Goal: Check status: Check status

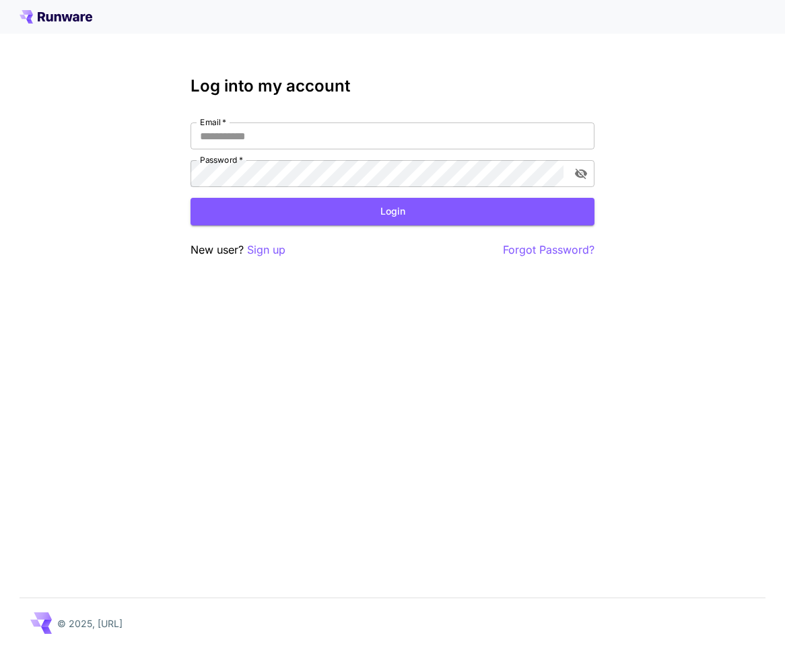
type input "**********"
click at [367, 213] on button "Login" at bounding box center [393, 212] width 404 height 28
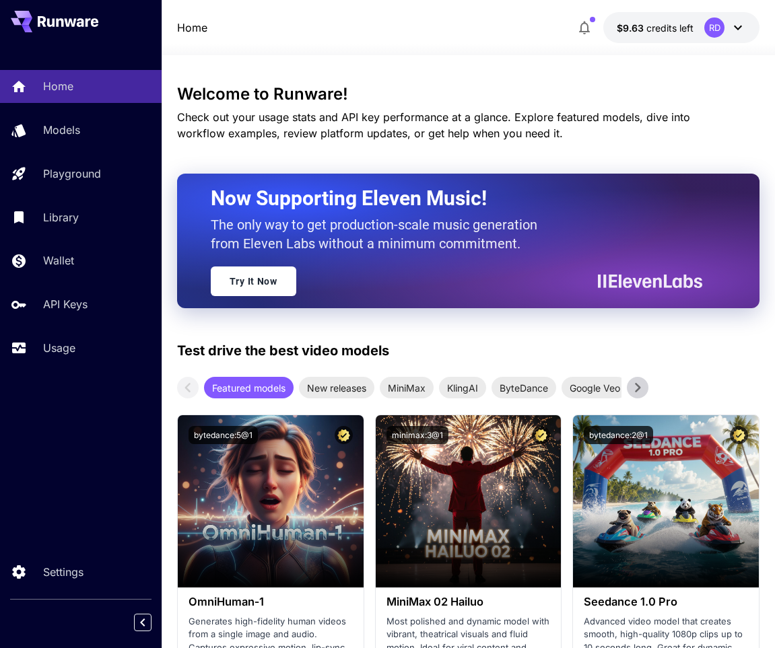
click at [738, 30] on icon at bounding box center [738, 28] width 8 height 5
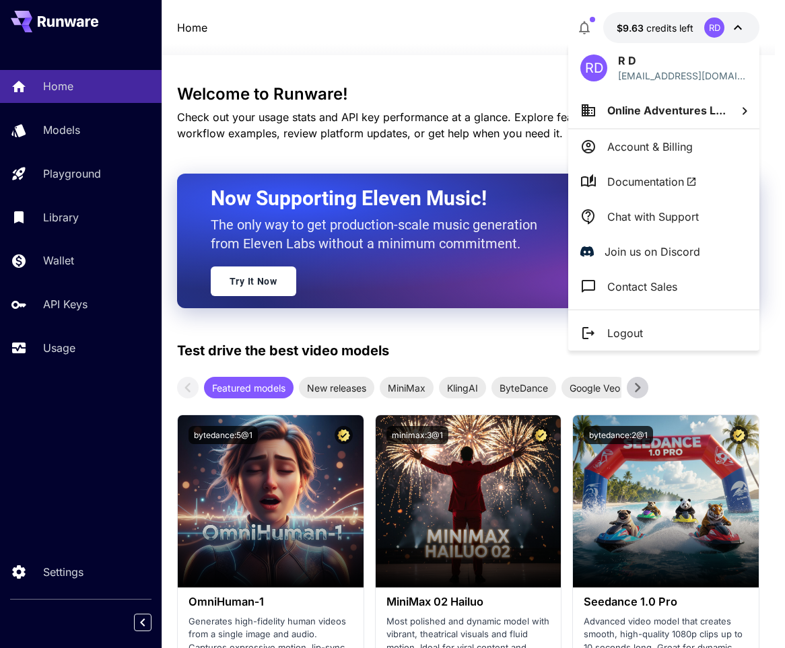
click at [685, 218] on p "Chat with Support" at bounding box center [653, 217] width 92 height 16
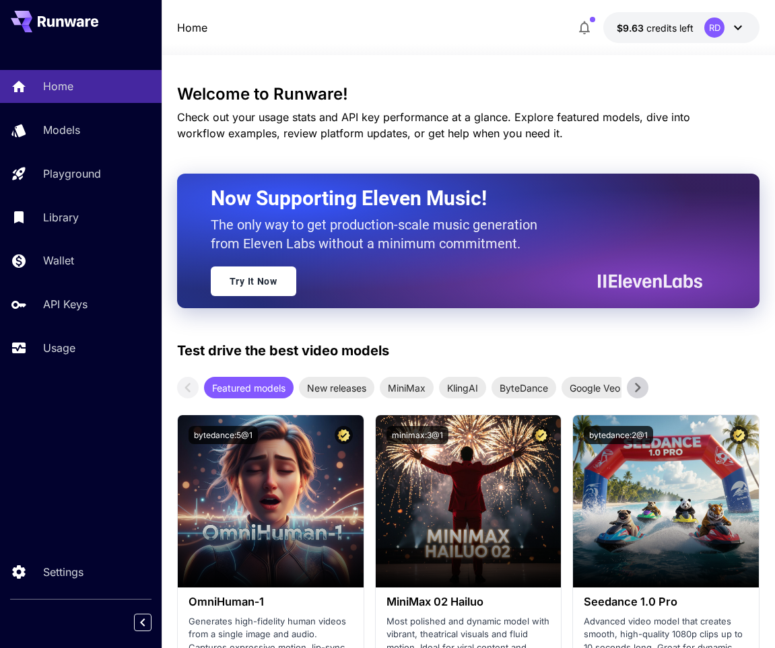
scroll to position [1591, 0]
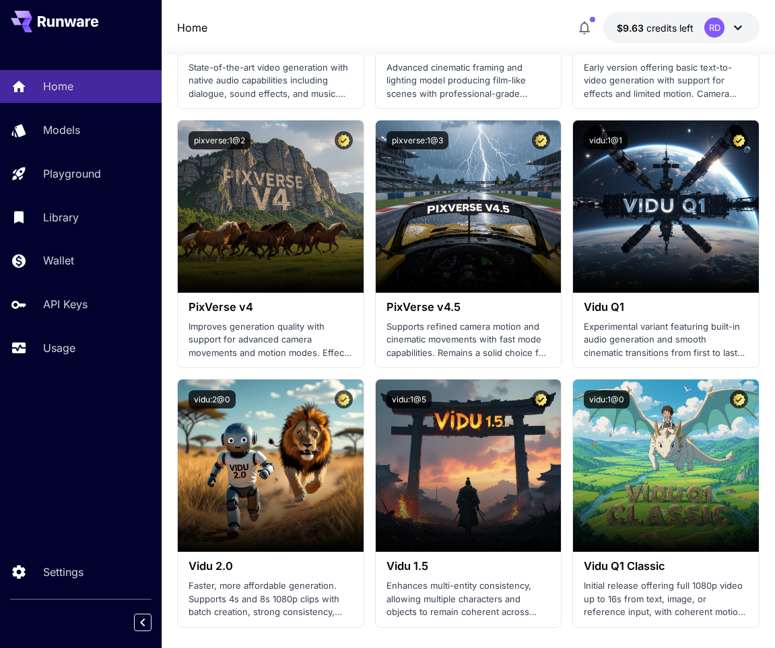
click at [98, 470] on div "Home Models Playground Library Wallet API Keys Usage Settings" at bounding box center [81, 324] width 162 height 648
click at [90, 346] on div "Usage" at bounding box center [97, 348] width 108 height 16
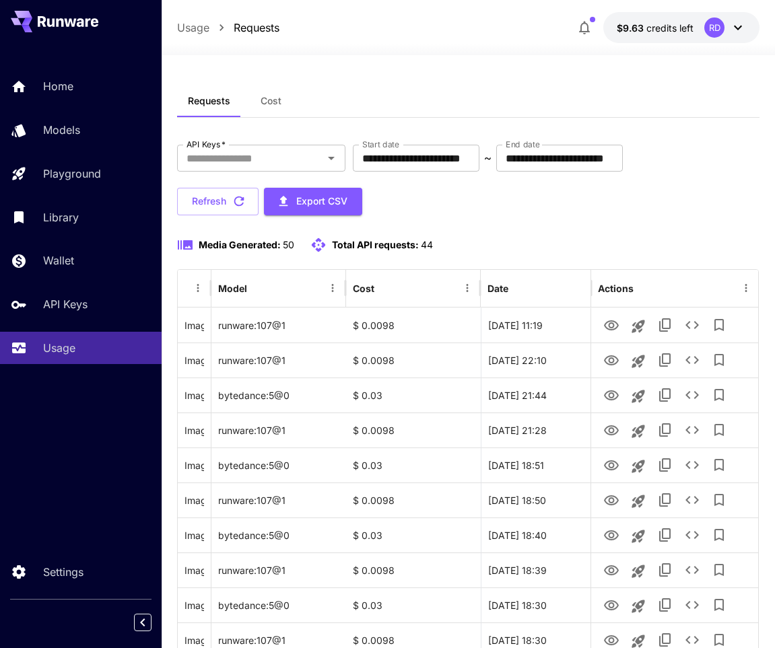
click at [736, 26] on icon at bounding box center [738, 28] width 16 height 16
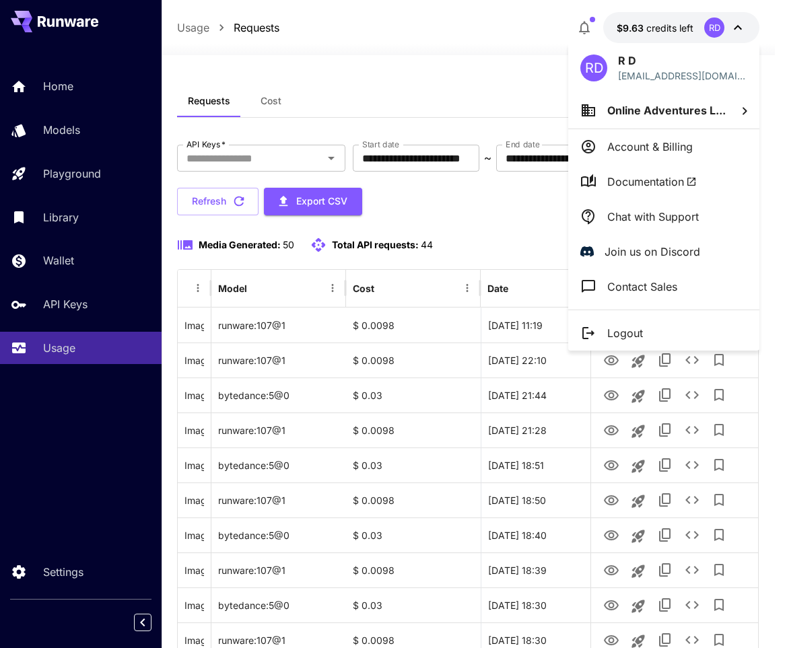
click at [638, 216] on p "Chat with Support" at bounding box center [653, 217] width 92 height 16
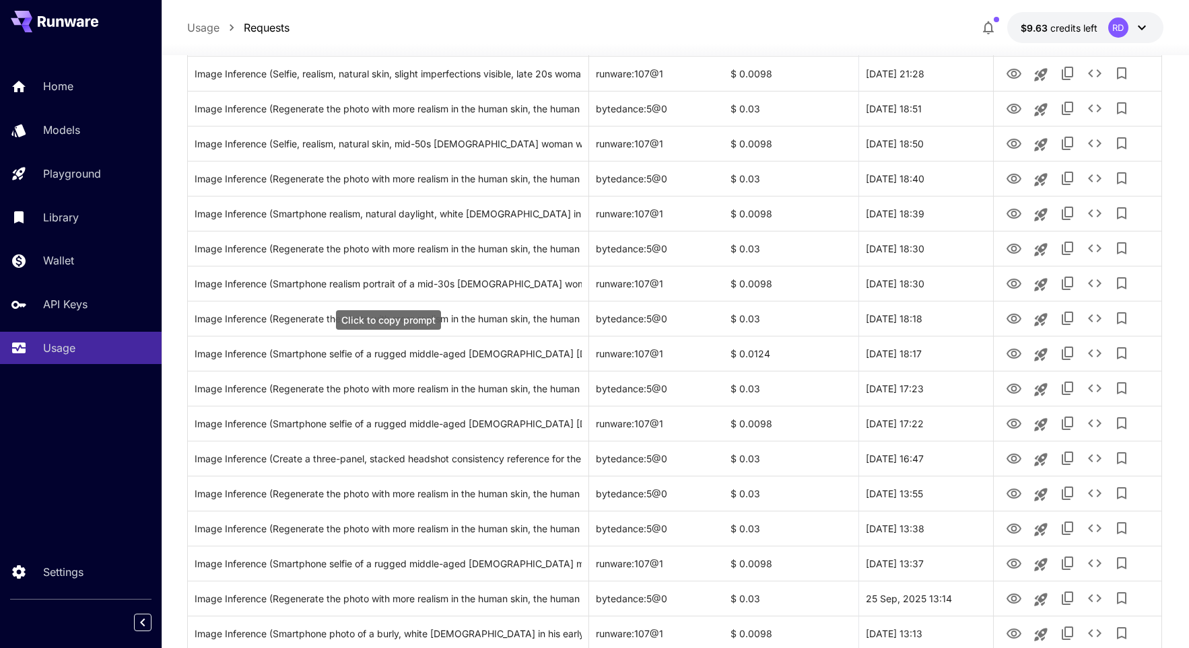
scroll to position [337, 0]
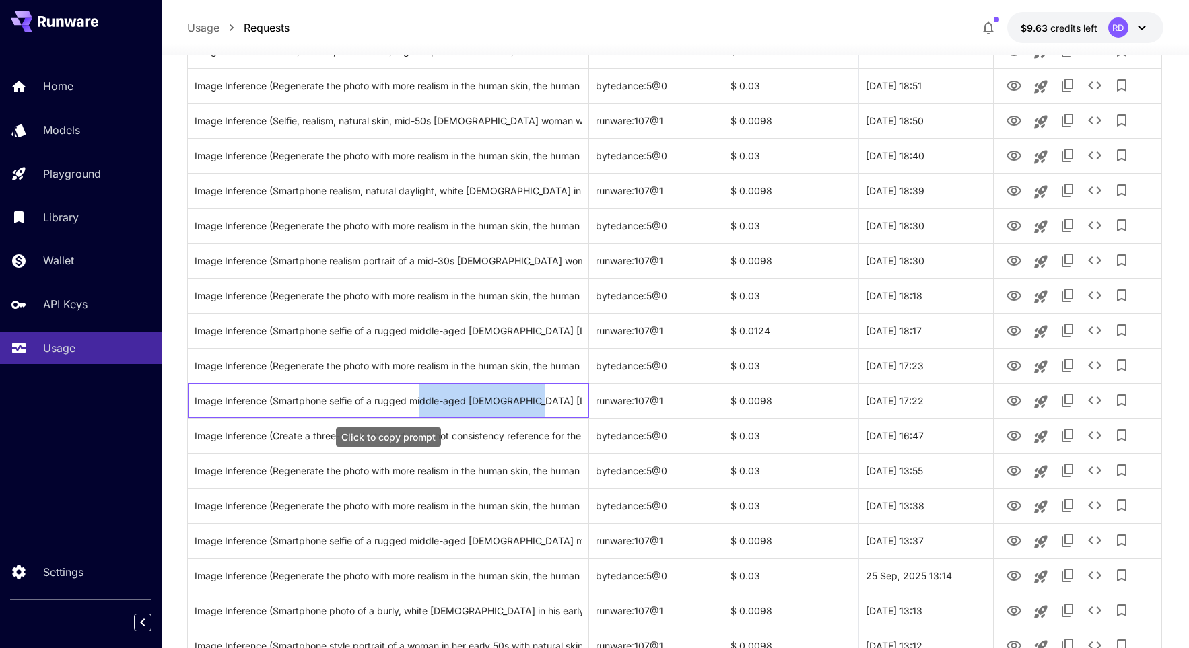
drag, startPoint x: 533, startPoint y: 403, endPoint x: 421, endPoint y: 403, distance: 112.4
click at [421, 403] on div "Image Inference (Smartphone selfie of a rugged middle-aged [DEMOGRAPHIC_DATA] […" at bounding box center [388, 401] width 387 height 34
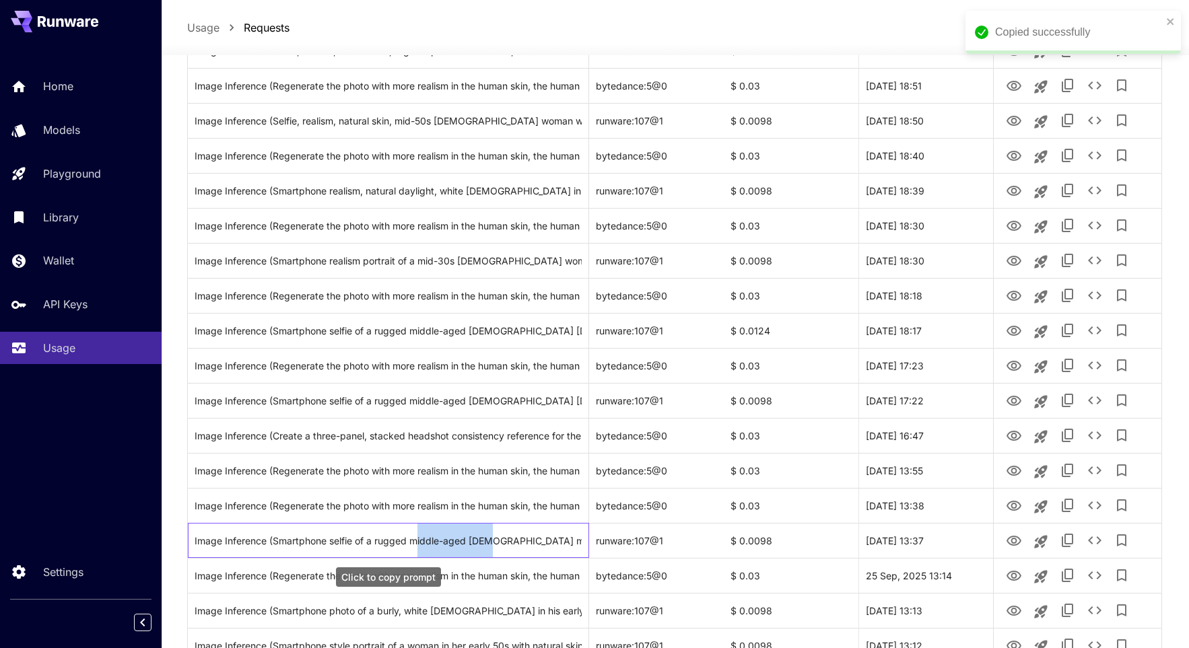
drag, startPoint x: 490, startPoint y: 539, endPoint x: 416, endPoint y: 534, distance: 74.2
click at [416, 534] on div "Image Inference (Smartphone selfie of a rugged middle-aged [DEMOGRAPHIC_DATA] m…" at bounding box center [388, 541] width 387 height 34
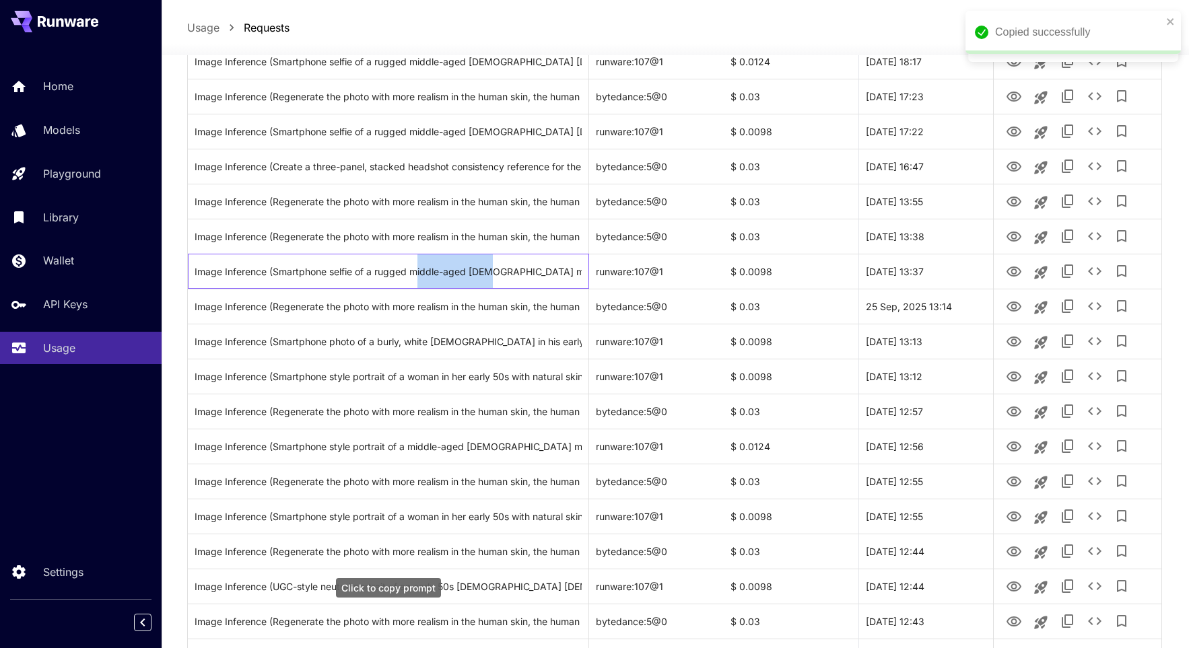
scroll to position [673, 0]
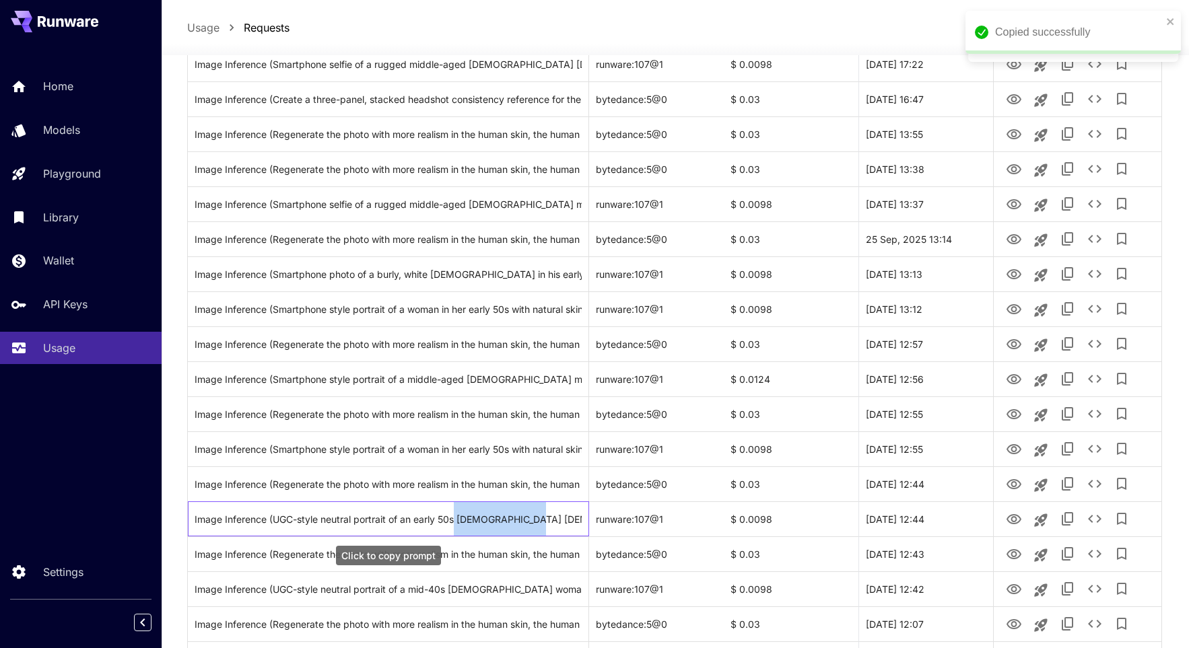
drag, startPoint x: 531, startPoint y: 520, endPoint x: 458, endPoint y: 520, distance: 72.7
click at [458, 520] on div "Image Inference (UGC-style neutral portrait of an early 50s [DEMOGRAPHIC_DATA] …" at bounding box center [388, 519] width 387 height 34
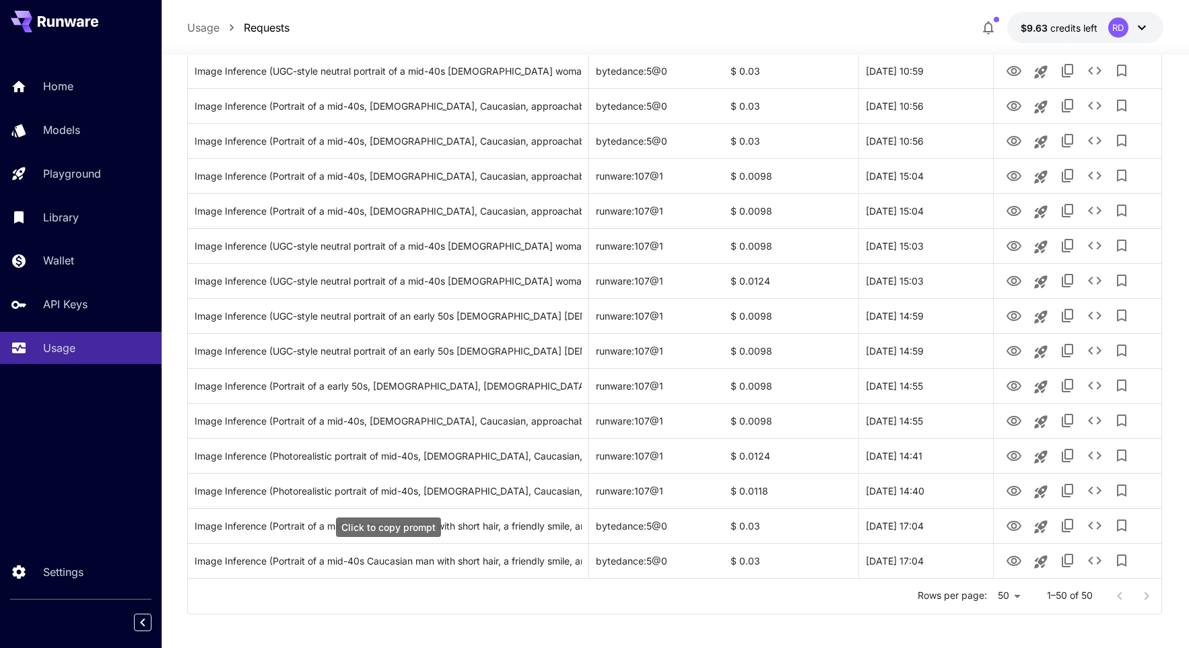
scroll to position [1443, 0]
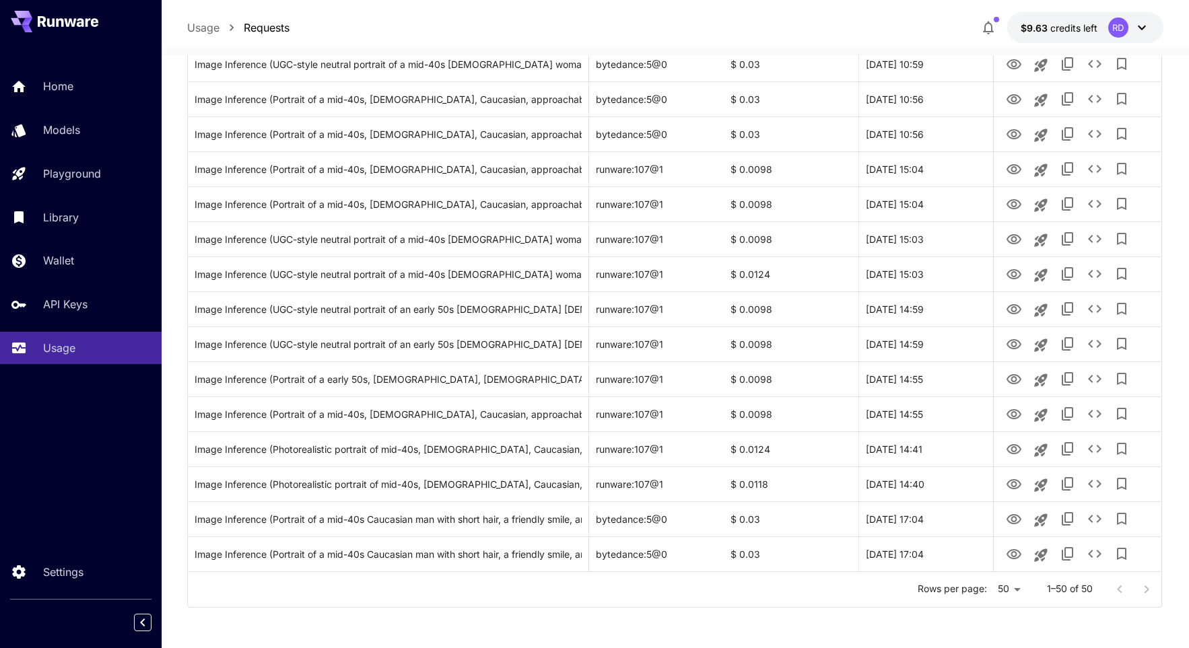
click at [784, 589] on div at bounding box center [1133, 589] width 54 height 27
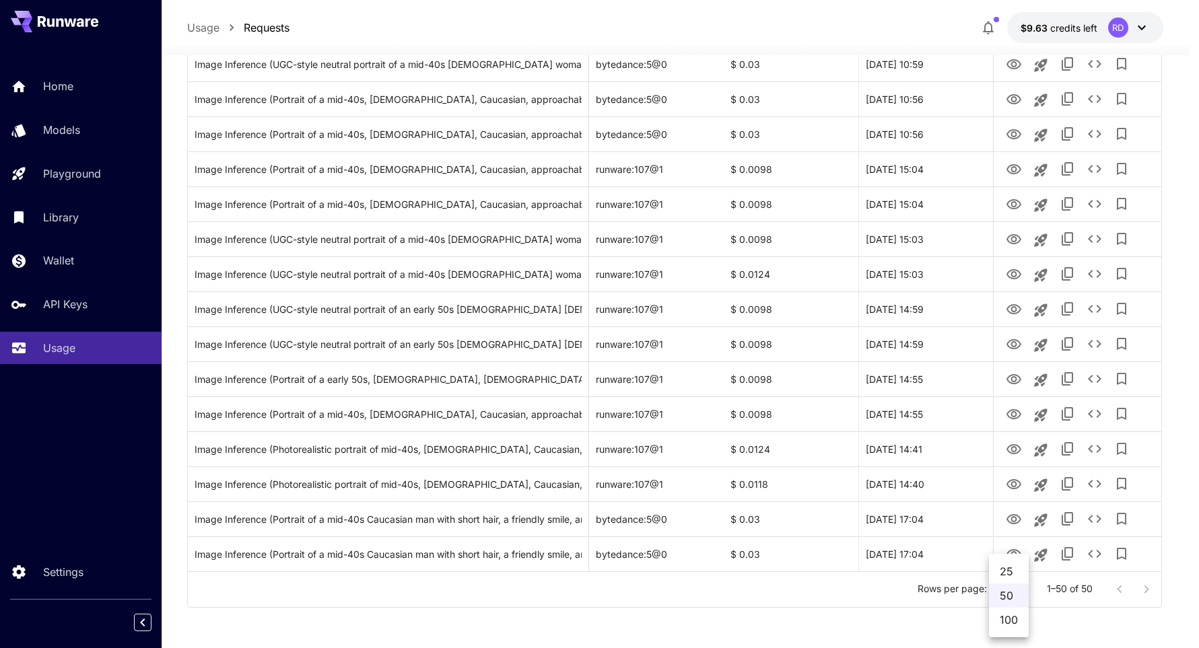
click at [784, 619] on li "100" at bounding box center [1009, 620] width 40 height 24
type input "***"
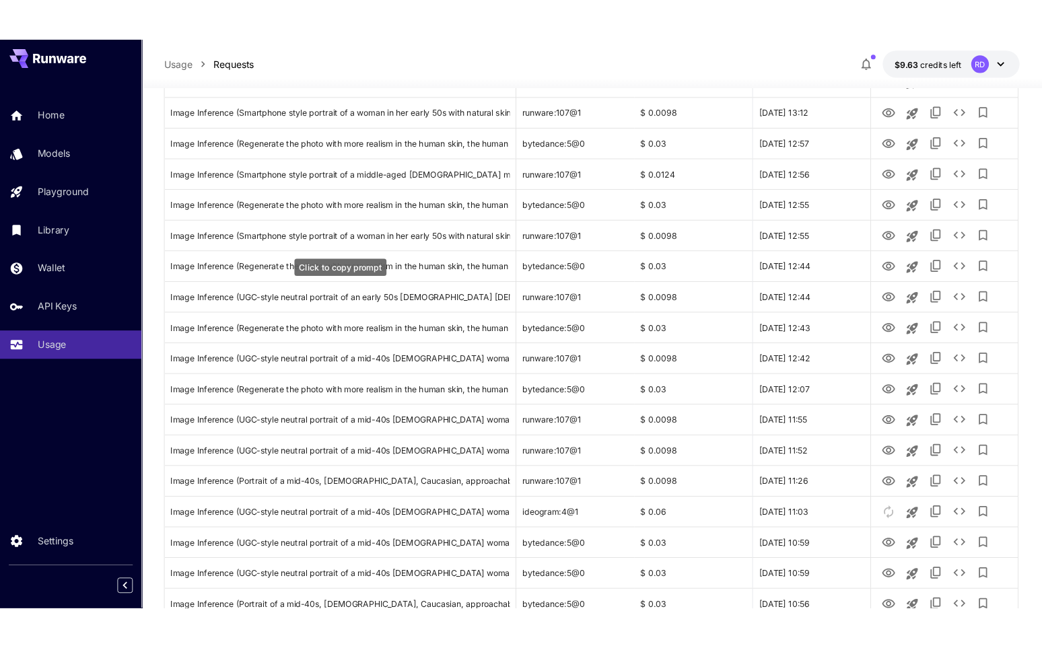
scroll to position [703, 0]
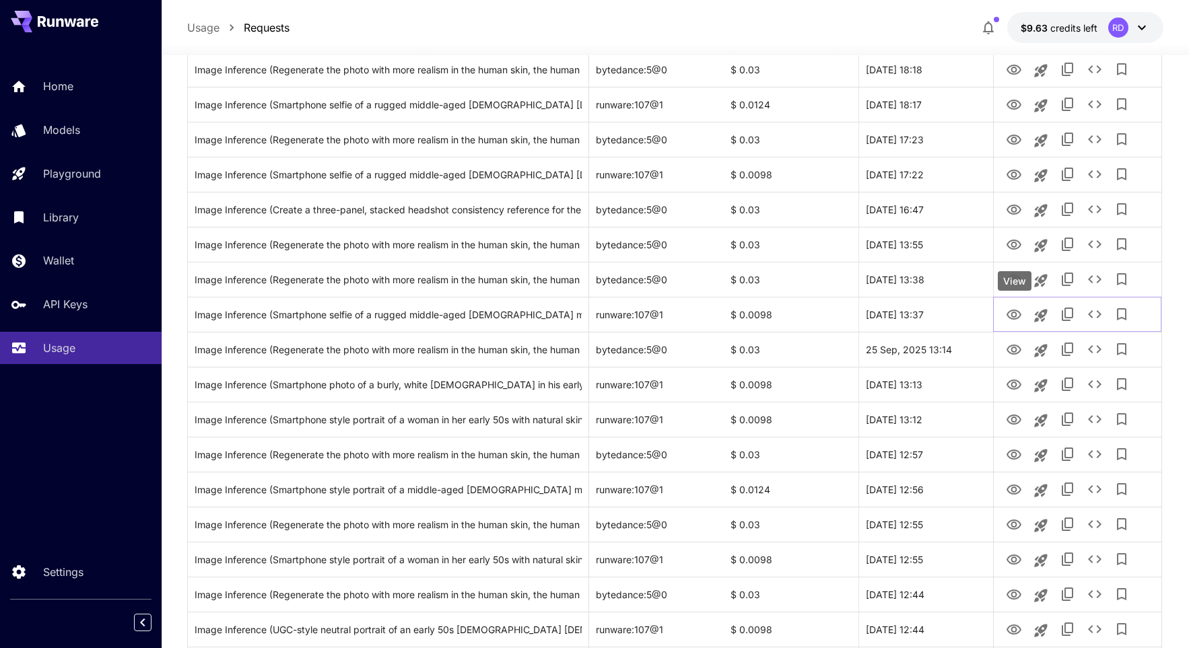
click at [784, 314] on icon "View" at bounding box center [1013, 315] width 15 height 10
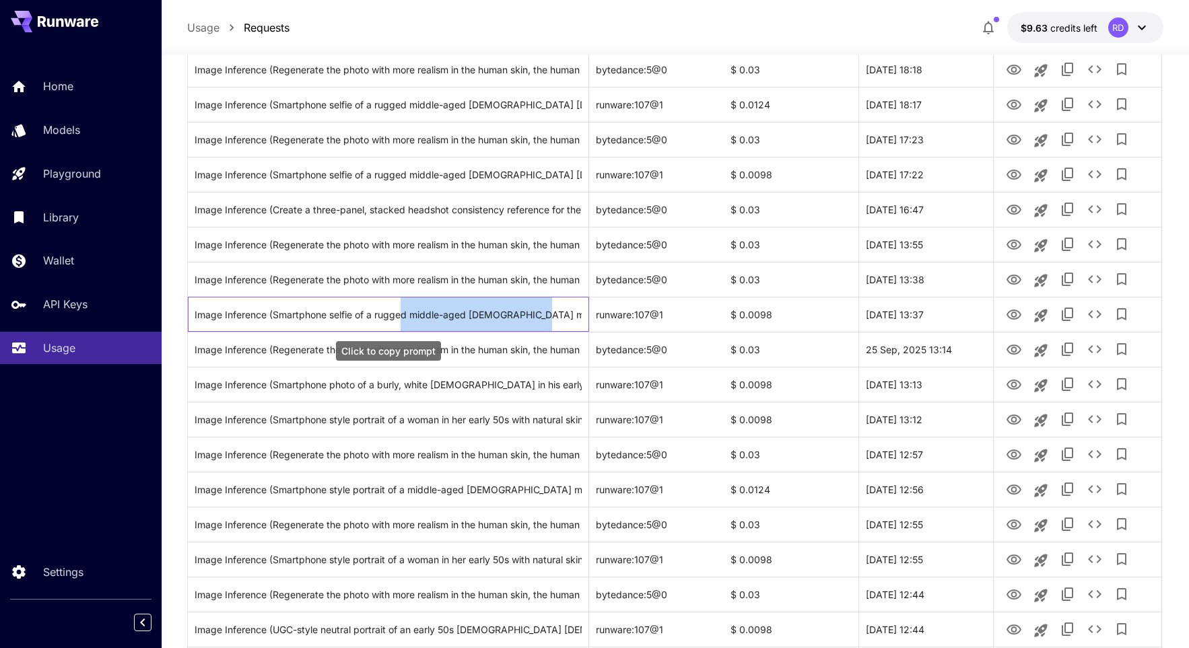
drag, startPoint x: 400, startPoint y: 314, endPoint x: 535, endPoint y: 312, distance: 134.6
click at [535, 312] on div "Image Inference (Smartphone selfie of a rugged middle-aged [DEMOGRAPHIC_DATA] m…" at bounding box center [388, 315] width 387 height 34
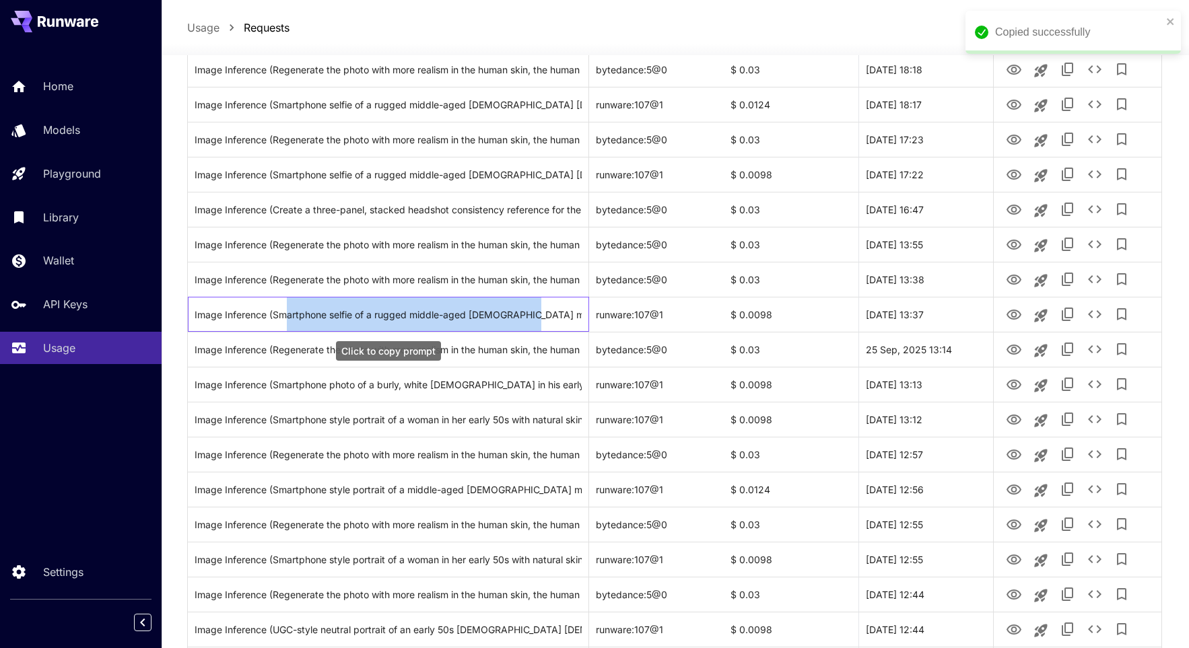
drag, startPoint x: 289, startPoint y: 311, endPoint x: 524, endPoint y: 315, distance: 235.0
click at [524, 315] on div "Image Inference (Smartphone selfie of a rugged middle-aged [DEMOGRAPHIC_DATA] m…" at bounding box center [388, 315] width 387 height 34
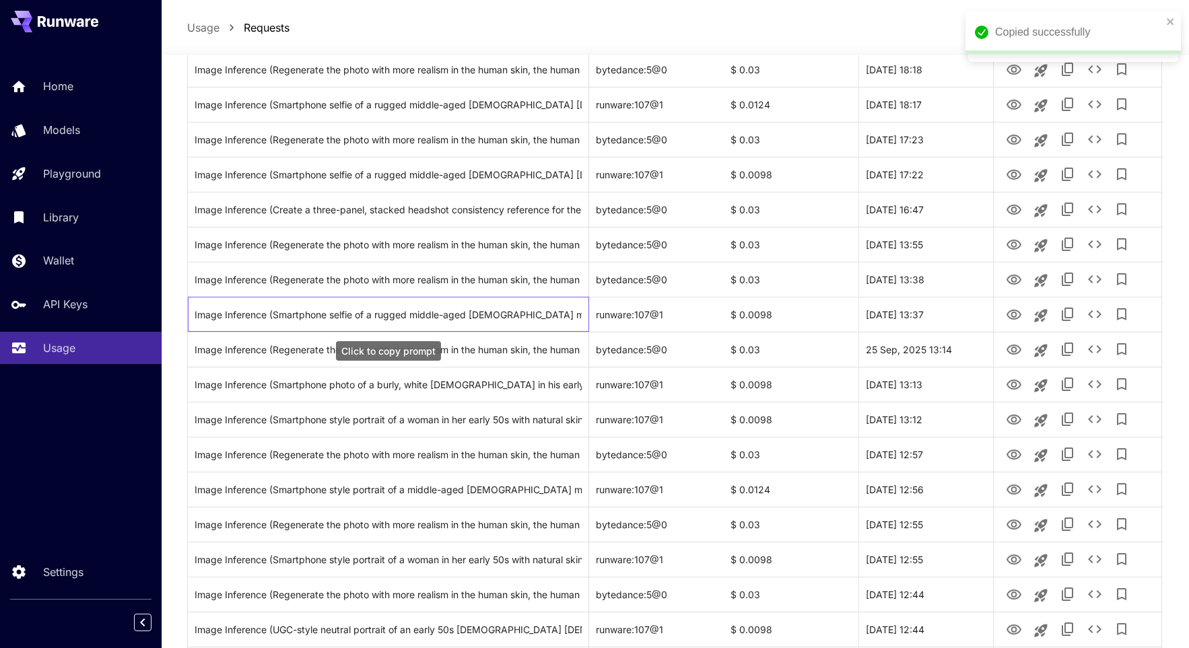
click at [580, 318] on div "Image Inference (Smartphone selfie of a rugged middle-aged [DEMOGRAPHIC_DATA] m…" at bounding box center [388, 315] width 387 height 34
click at [237, 314] on div "Image Inference (Smartphone selfie of a rugged middle-aged [DEMOGRAPHIC_DATA] m…" at bounding box center [388, 315] width 387 height 34
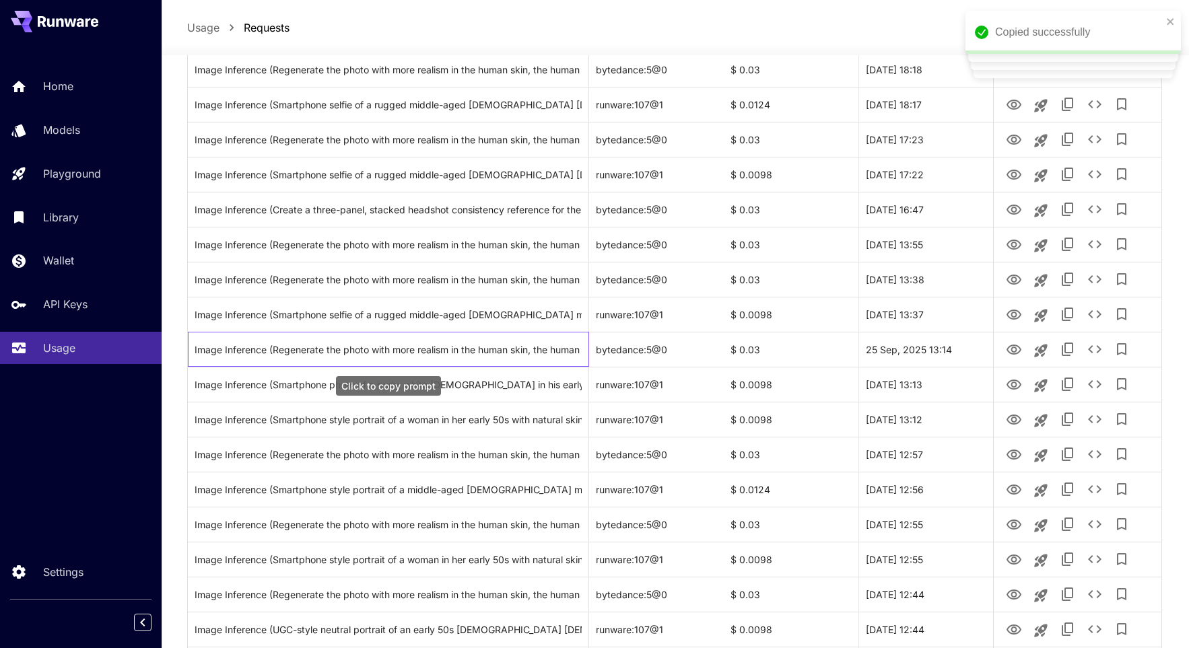
click at [259, 355] on div "Image Inference (Regenerate the photo with more realism in the human skin, the …" at bounding box center [388, 350] width 387 height 34
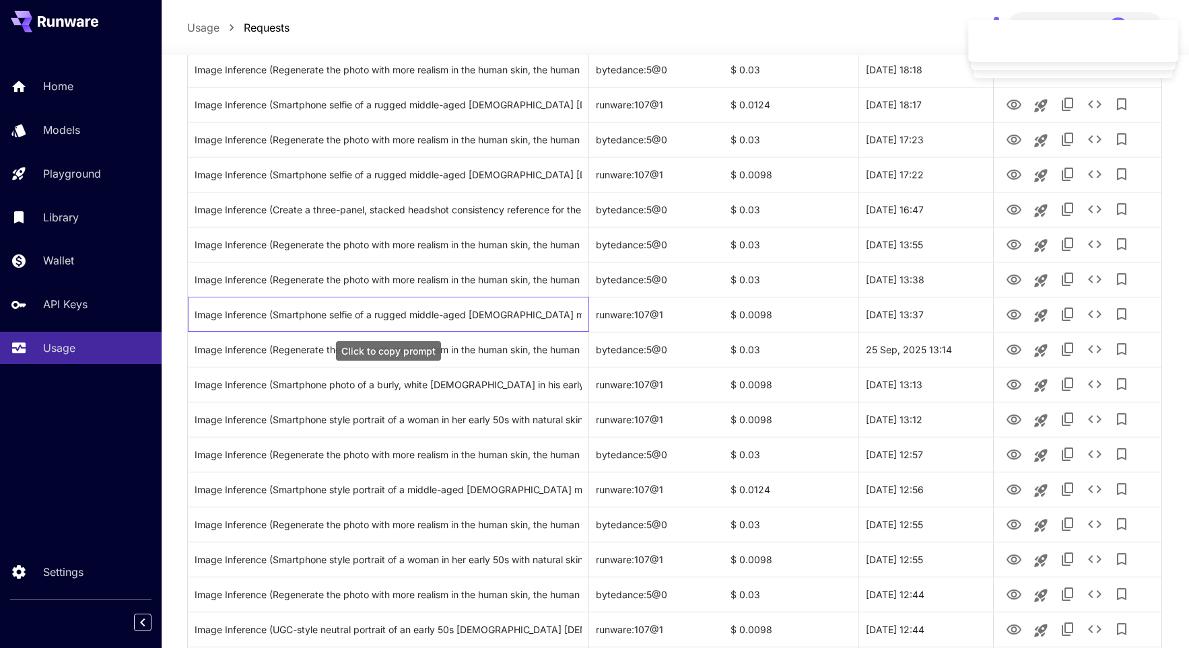
click at [285, 318] on div "Image Inference (Smartphone selfie of a rugged middle-aged [DEMOGRAPHIC_DATA] m…" at bounding box center [388, 315] width 387 height 34
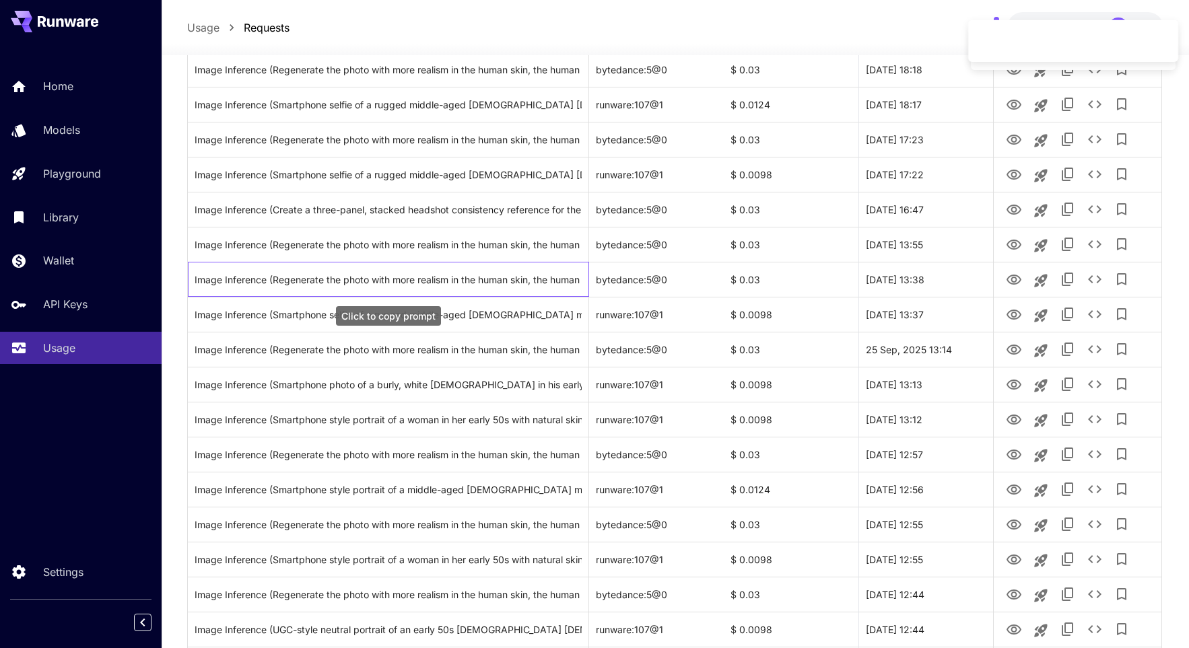
click at [426, 279] on div "Image Inference (Regenerate the photo with more realism in the human skin, the …" at bounding box center [388, 280] width 387 height 34
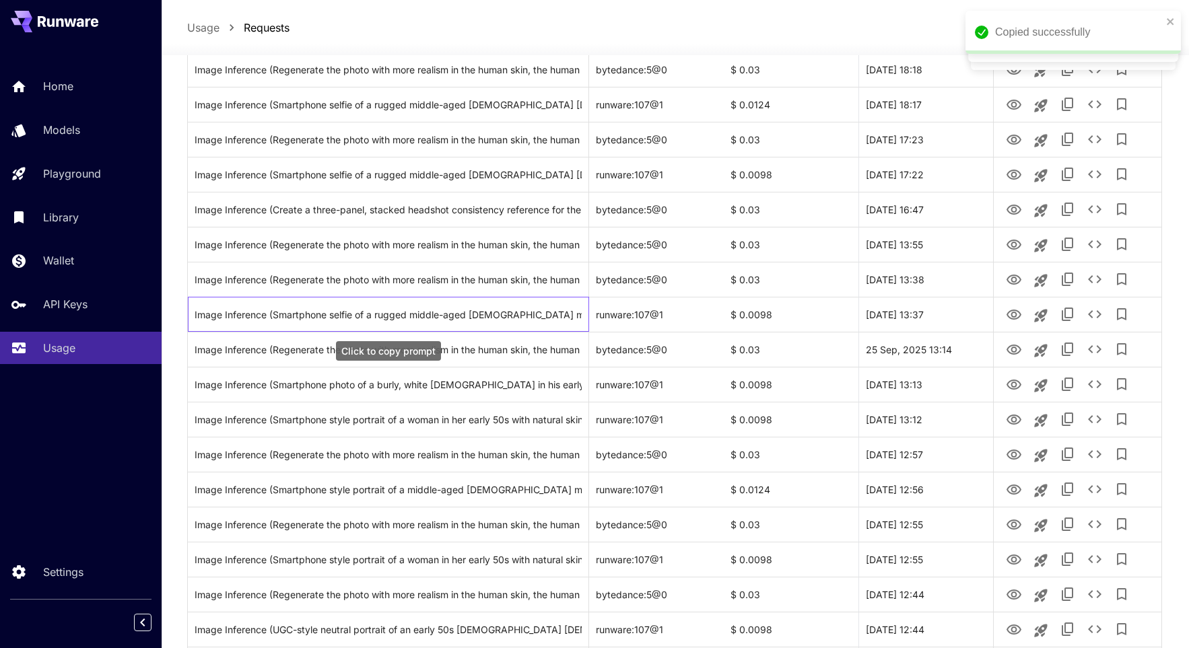
click at [465, 314] on div "Image Inference (Smartphone selfie of a rugged middle-aged [DEMOGRAPHIC_DATA] m…" at bounding box center [388, 315] width 387 height 34
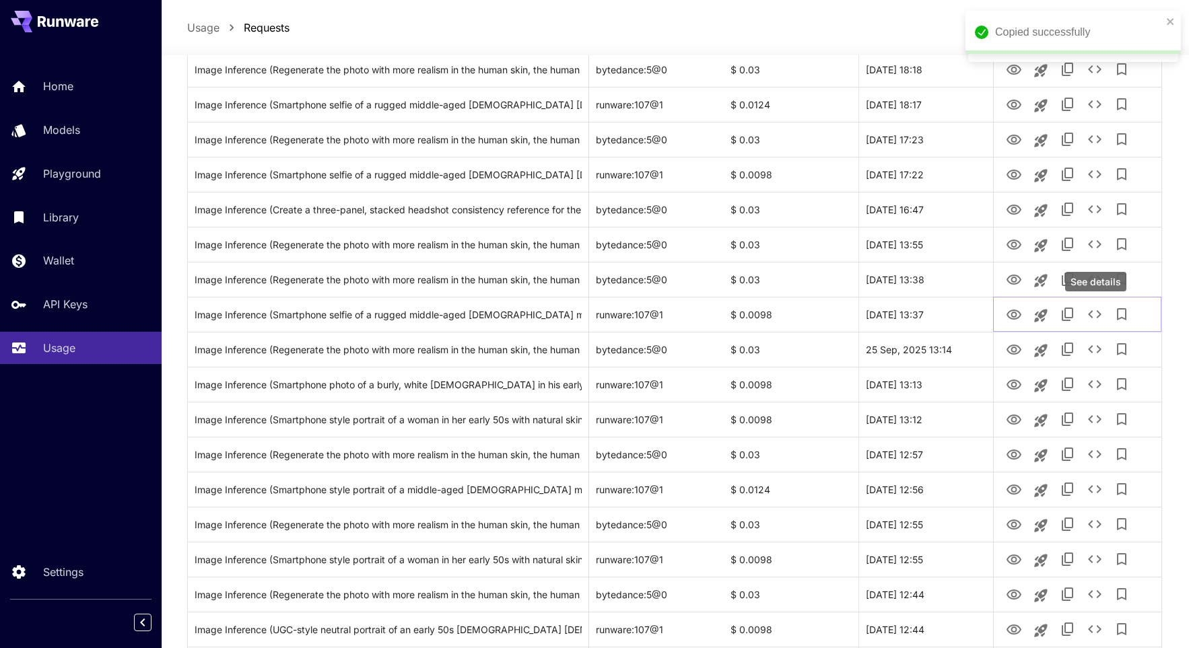
click at [784, 312] on icon "See details" at bounding box center [1095, 314] width 16 height 16
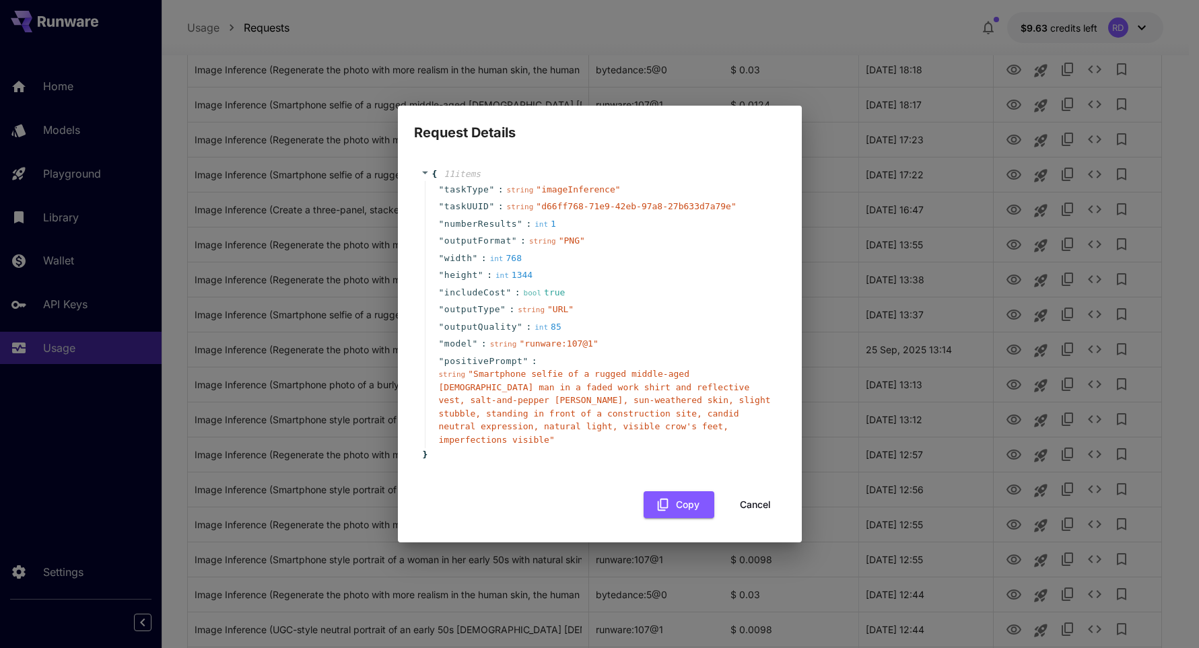
click at [682, 499] on button "Copy" at bounding box center [679, 505] width 71 height 28
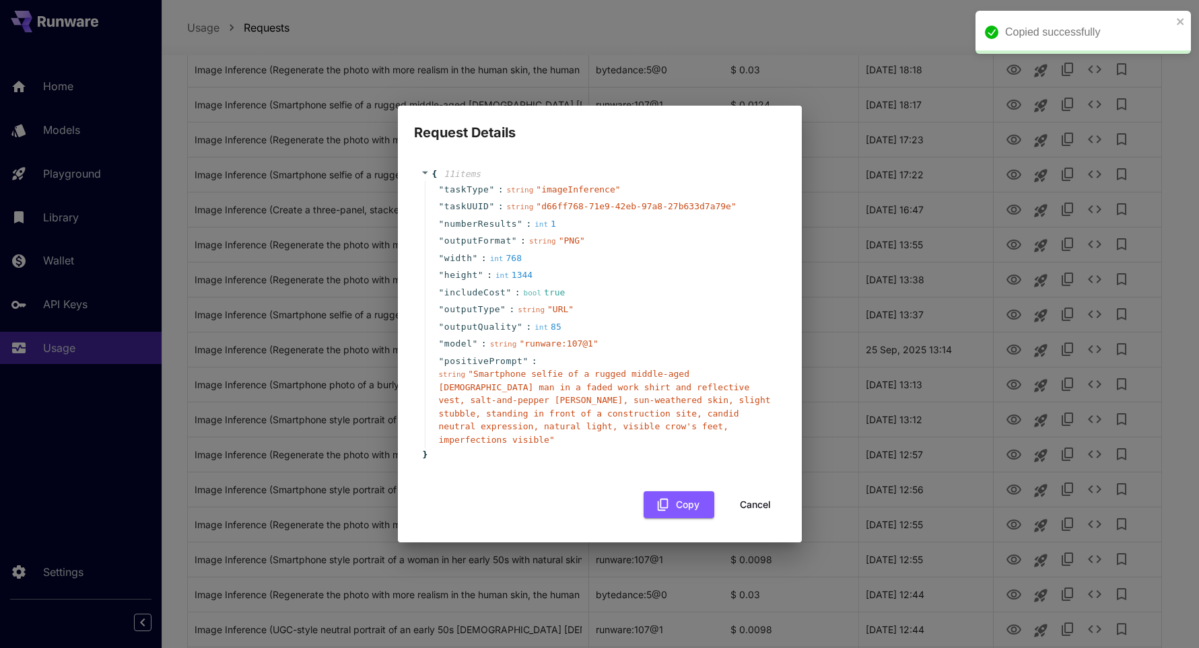
click at [450, 177] on span "11 item s" at bounding box center [462, 174] width 37 height 10
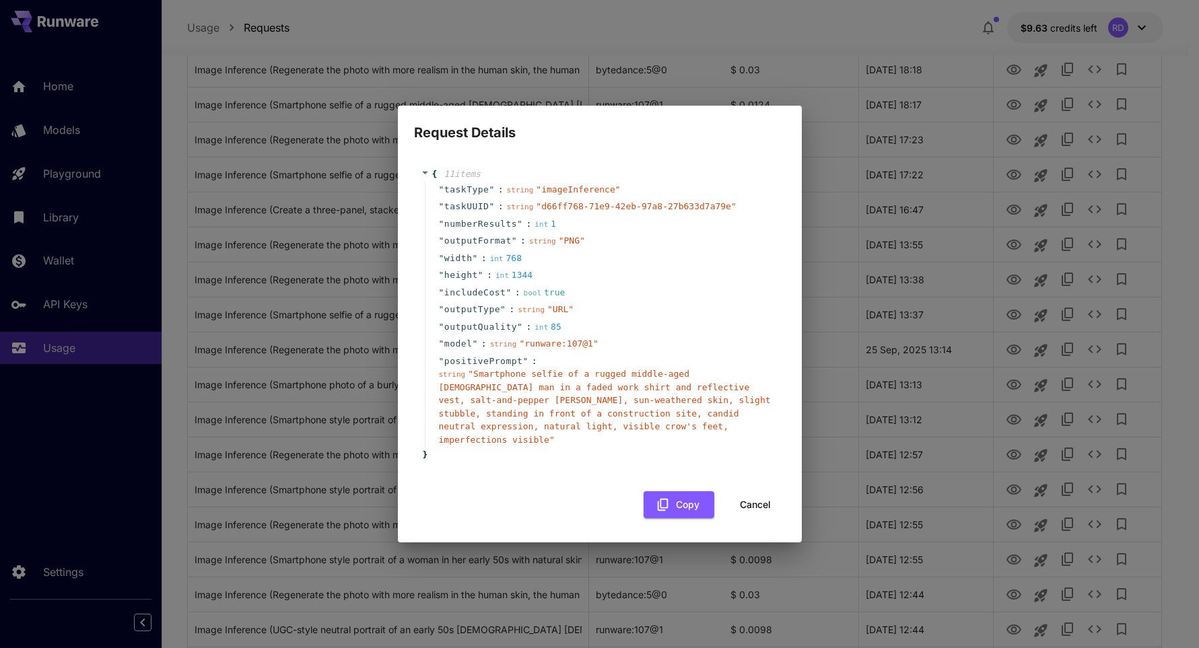
click at [687, 497] on button "Copy" at bounding box center [679, 505] width 71 height 28
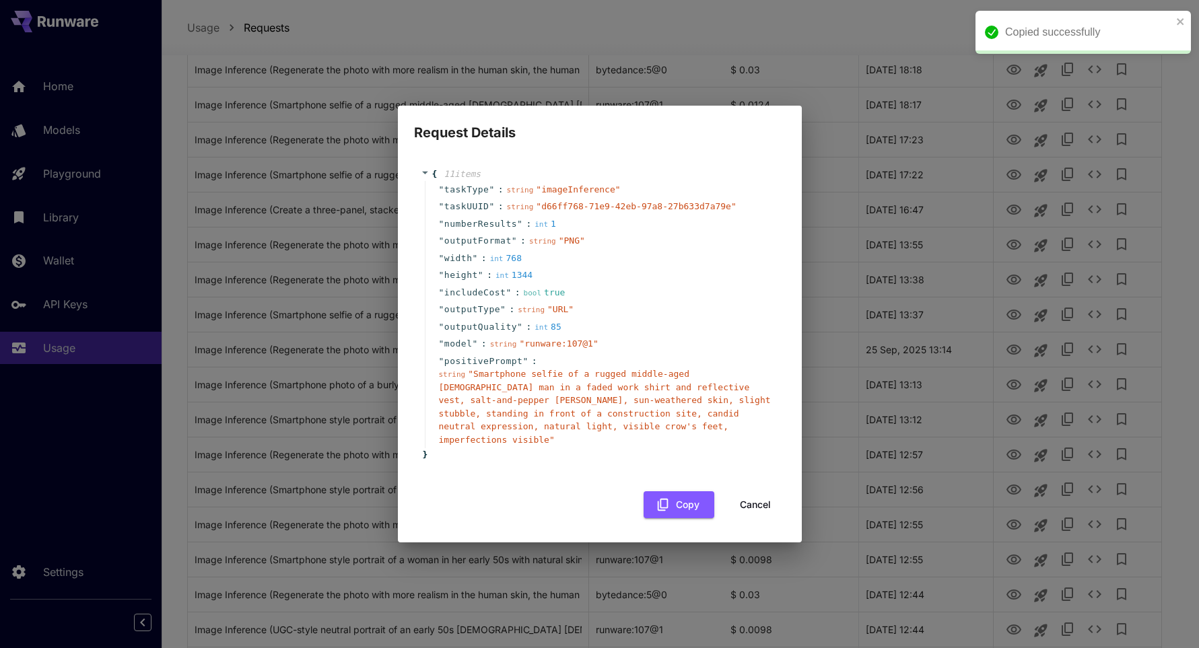
click at [784, 267] on div "Request Details { 11 item s " taskType " : string " imageInference " " taskUUID…" at bounding box center [599, 324] width 1199 height 648
click at [749, 500] on button "Cancel" at bounding box center [755, 505] width 61 height 28
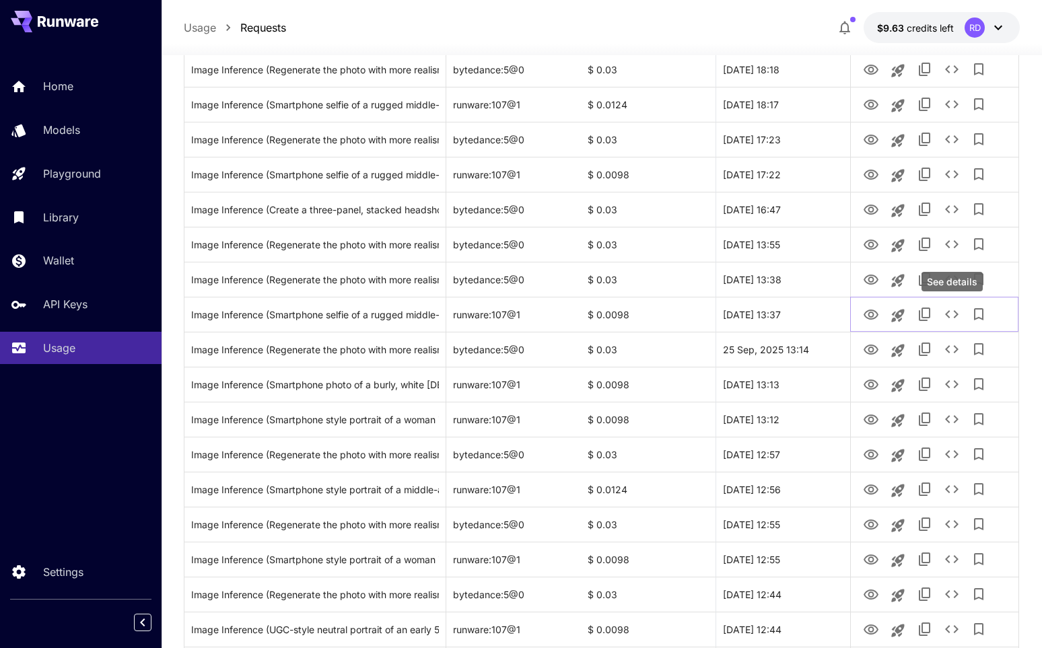
click at [784, 315] on icon "See details" at bounding box center [952, 314] width 16 height 16
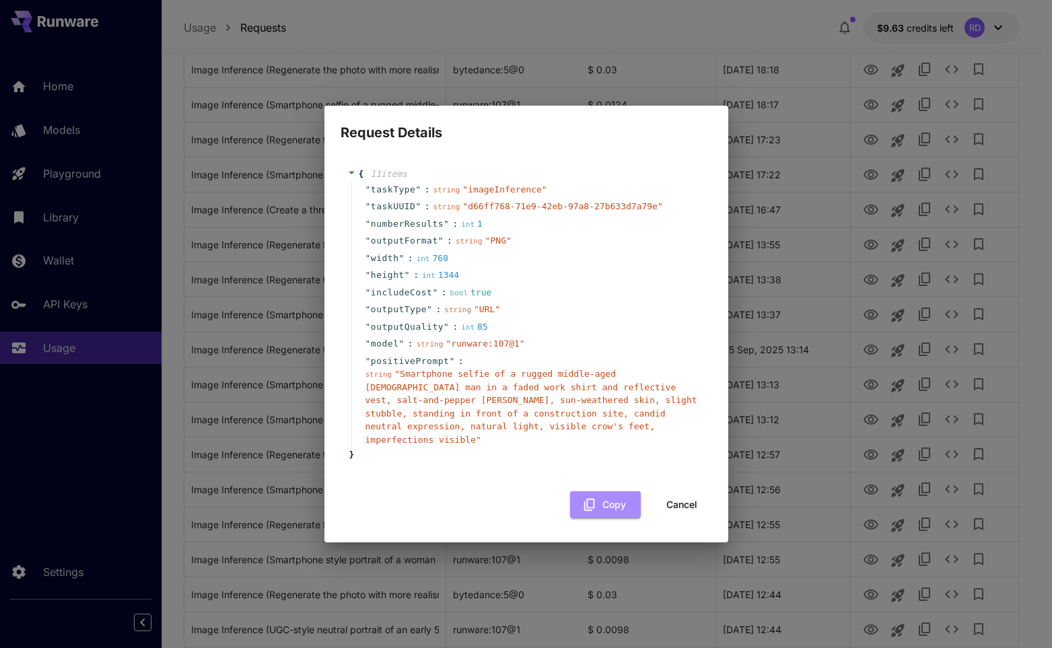
click at [609, 493] on button "Copy" at bounding box center [605, 505] width 71 height 28
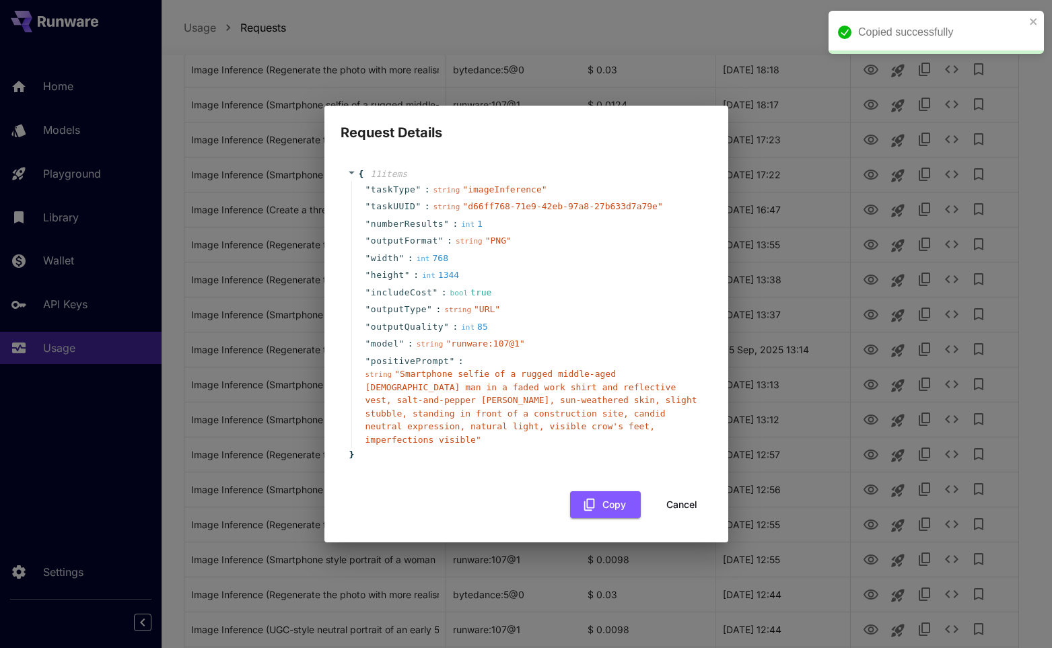
click at [784, 249] on div "Request Details { 11 item s " taskType " : string " imageInference " " taskUUID…" at bounding box center [526, 324] width 1052 height 648
click at [692, 491] on button "Cancel" at bounding box center [682, 505] width 61 height 28
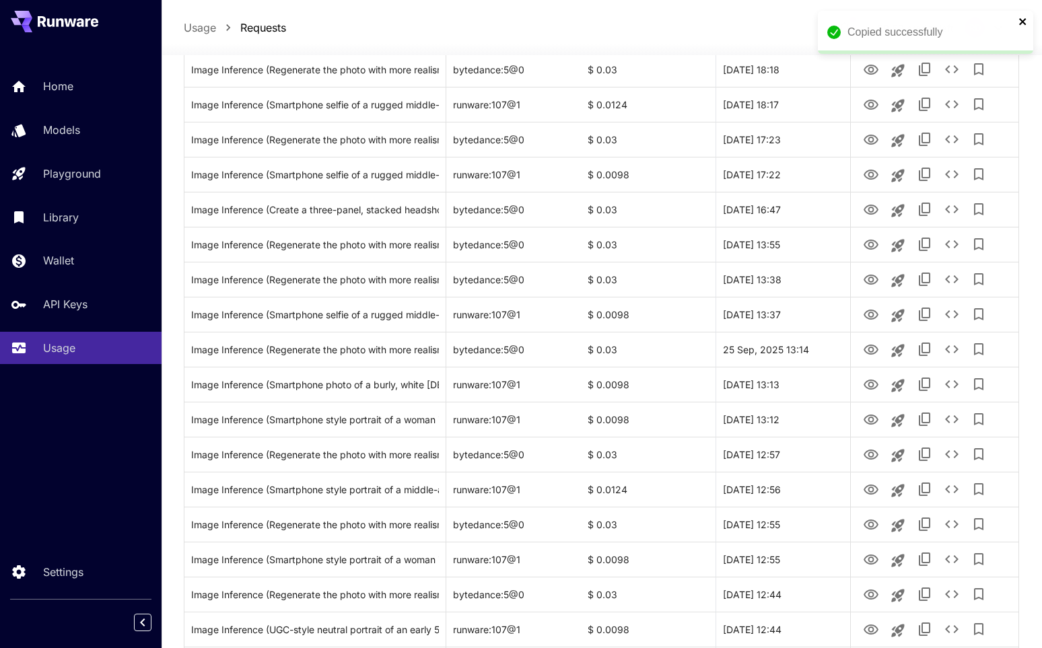
click at [784, 20] on icon "close" at bounding box center [1022, 21] width 7 height 7
click at [784, 315] on icon "View" at bounding box center [871, 315] width 16 height 16
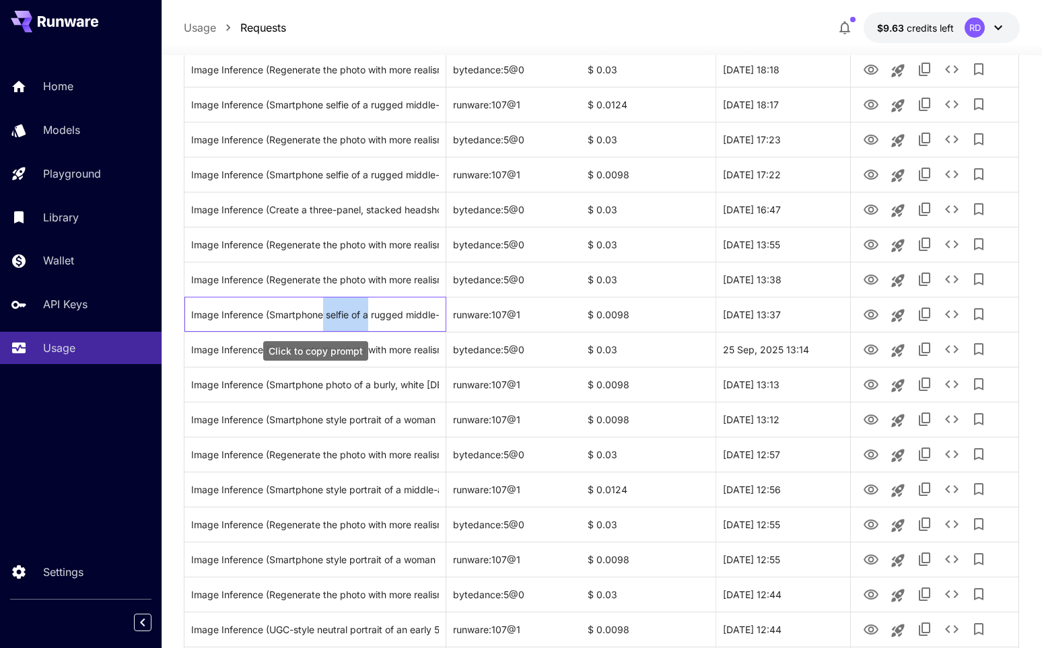
drag, startPoint x: 322, startPoint y: 316, endPoint x: 368, endPoint y: 318, distance: 45.9
click at [368, 318] on div "Image Inference (Smartphone selfie of a rugged middle-aged [DEMOGRAPHIC_DATA] m…" at bounding box center [315, 315] width 248 height 34
click at [427, 528] on div "Image Inference (Regenerate the photo with more realism in the human skin, the …" at bounding box center [315, 525] width 248 height 34
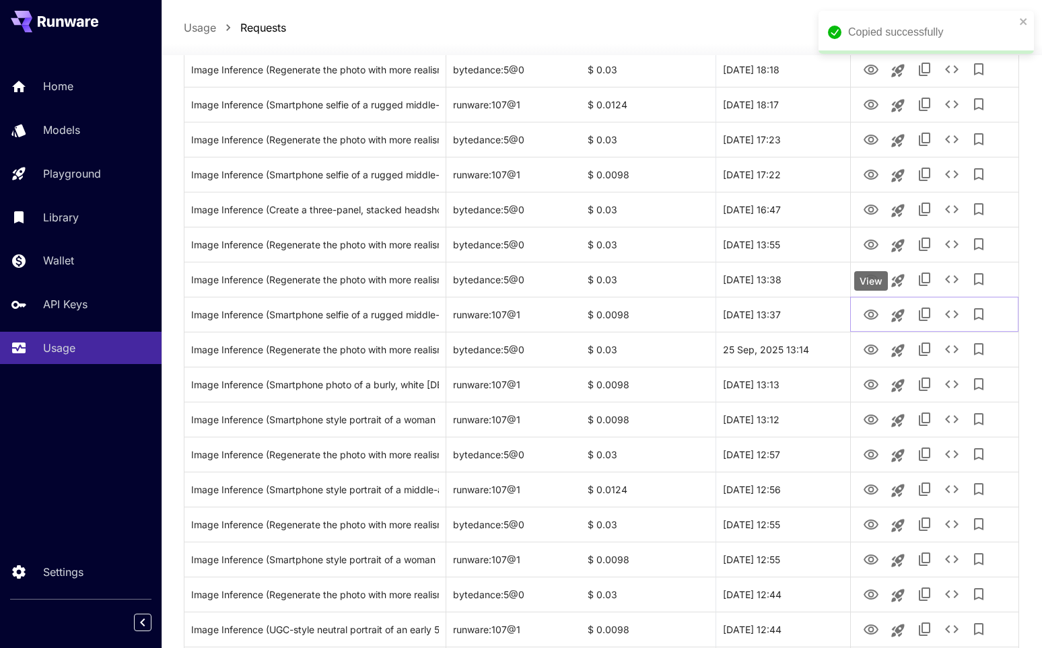
click at [784, 318] on icon "View" at bounding box center [871, 315] width 16 height 16
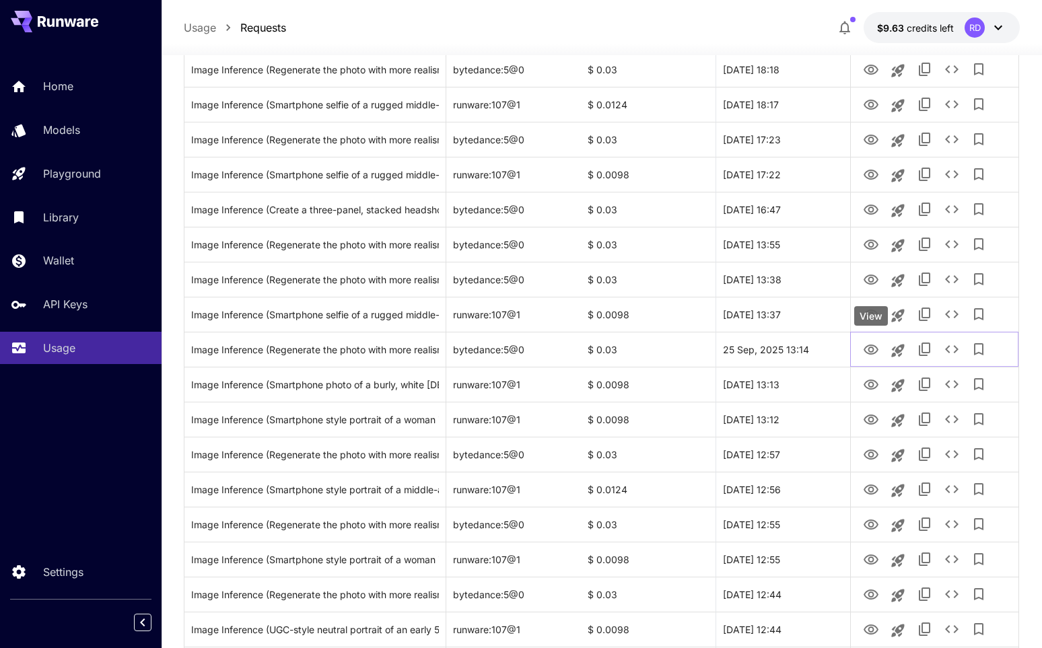
click at [784, 351] on icon "View" at bounding box center [871, 350] width 15 height 10
click at [784, 381] on icon "View" at bounding box center [871, 385] width 16 height 16
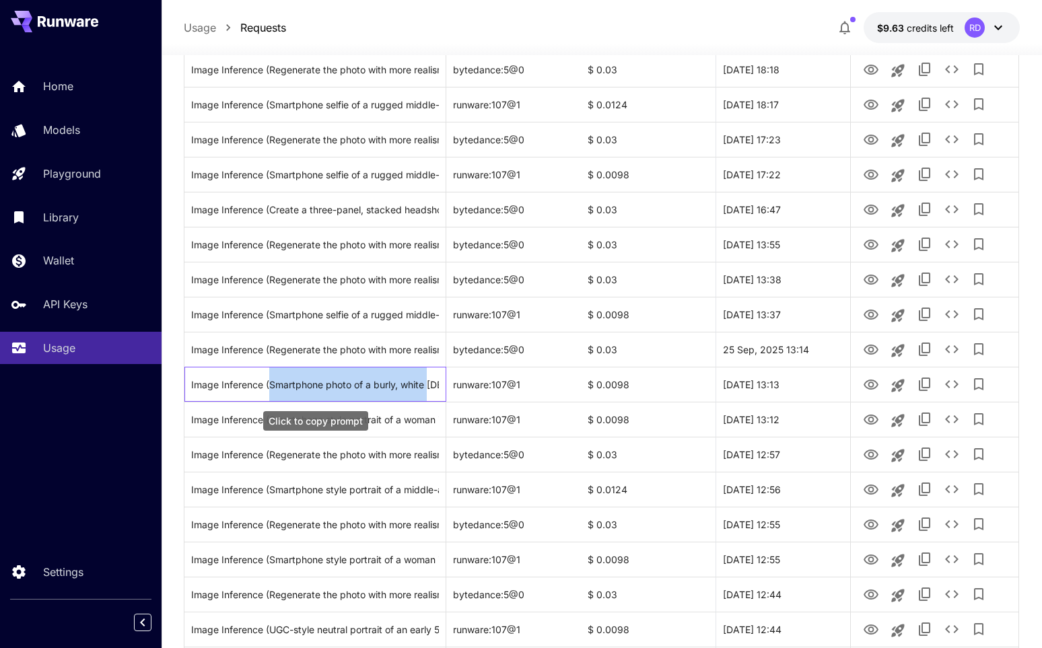
drag, startPoint x: 268, startPoint y: 385, endPoint x: 429, endPoint y: 389, distance: 160.9
click at [429, 389] on div "Image Inference (Smartphone photo of a burly, white [DEMOGRAPHIC_DATA] in his e…" at bounding box center [315, 385] width 248 height 34
